Goal: Task Accomplishment & Management: Manage account settings

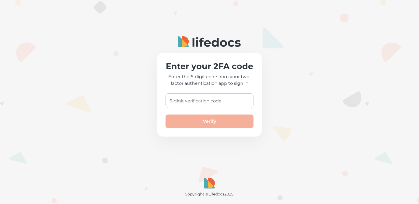
click at [207, 98] on div "6-digit verification code 6-digit verification code" at bounding box center [209, 100] width 88 height 15
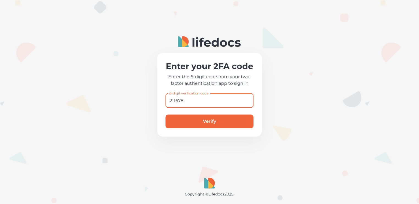
type input "211678"
click at [165, 114] on button "Verify" at bounding box center [209, 121] width 88 height 14
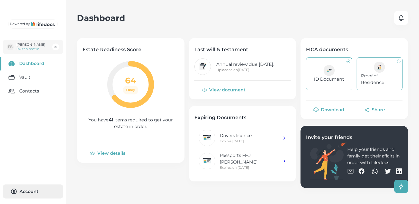
click at [30, 192] on button "Account 0" at bounding box center [33, 191] width 60 height 14
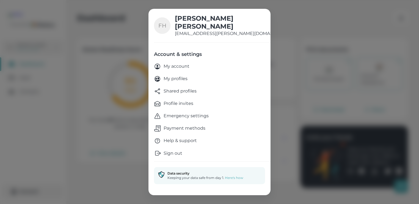
click at [175, 153] on p "Sign out" at bounding box center [172, 153] width 19 height 7
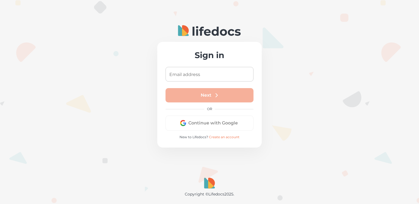
click at [177, 71] on input "Email address" at bounding box center [209, 74] width 88 height 15
type input "[EMAIL_ADDRESS][PERSON_NAME][DOMAIN_NAME]"
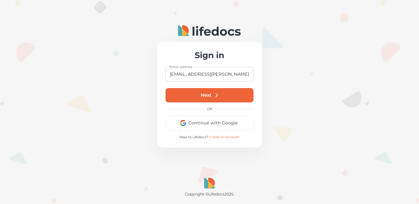
click at [219, 136] on link "Create an account" at bounding box center [224, 137] width 30 height 4
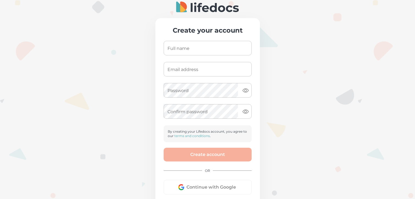
click at [192, 48] on input "Full name" at bounding box center [207, 48] width 88 height 15
type input "Colleen Brandt"
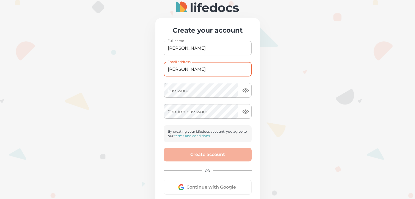
click at [189, 71] on input "Colleen" at bounding box center [207, 69] width 88 height 15
click at [223, 69] on input "Colleen" at bounding box center [207, 69] width 88 height 15
type input "colleenbrandt086@gmail.com"
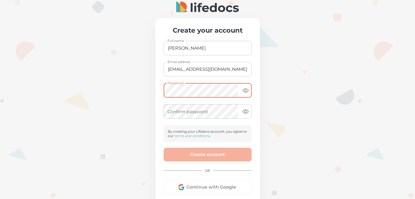
click at [247, 90] on icon "toggle password visibility" at bounding box center [245, 90] width 7 height 7
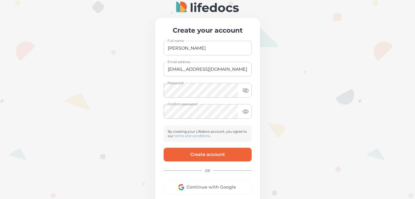
click at [207, 154] on button "Create account" at bounding box center [207, 155] width 88 height 14
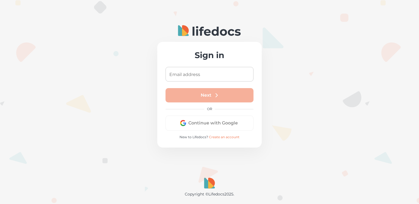
click at [190, 72] on input "Email address" at bounding box center [209, 74] width 88 height 15
type input "[EMAIL_ADDRESS][PERSON_NAME][DOMAIN_NAME]"
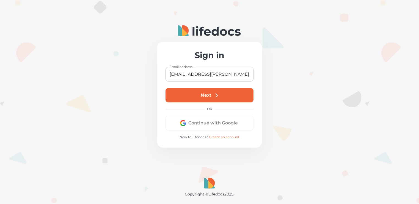
click at [206, 95] on button "Next" at bounding box center [209, 95] width 88 height 14
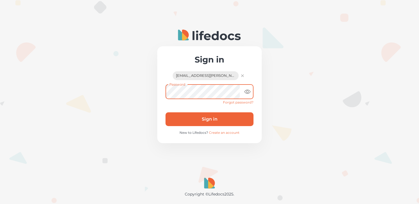
click at [205, 118] on button "Sign in" at bounding box center [209, 119] width 88 height 14
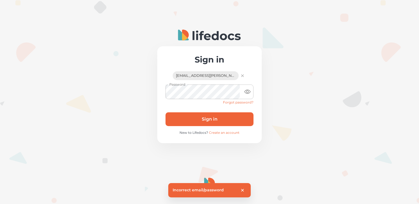
click at [189, 78] on div "[EMAIL_ADDRESS][PERSON_NAME][DOMAIN_NAME]" at bounding box center [206, 75] width 66 height 9
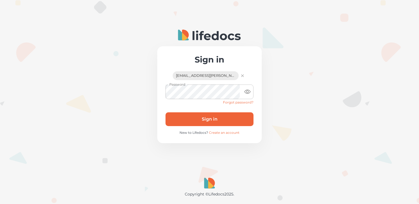
click at [240, 75] on icon "button" at bounding box center [242, 75] width 5 height 5
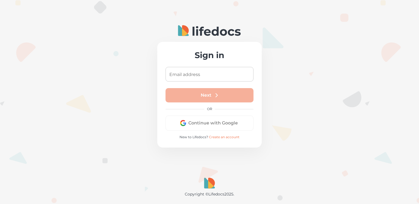
click at [218, 74] on input "Email address" at bounding box center [209, 74] width 88 height 15
type input "colleenbrandt086@gmail.com"
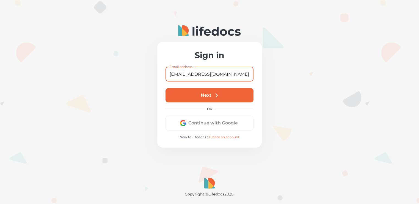
click at [208, 95] on button "Next" at bounding box center [209, 95] width 88 height 14
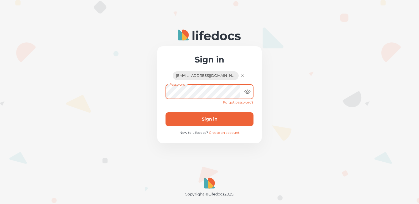
click at [207, 116] on button "Sign in" at bounding box center [209, 119] width 88 height 14
